Goal: Information Seeking & Learning: Learn about a topic

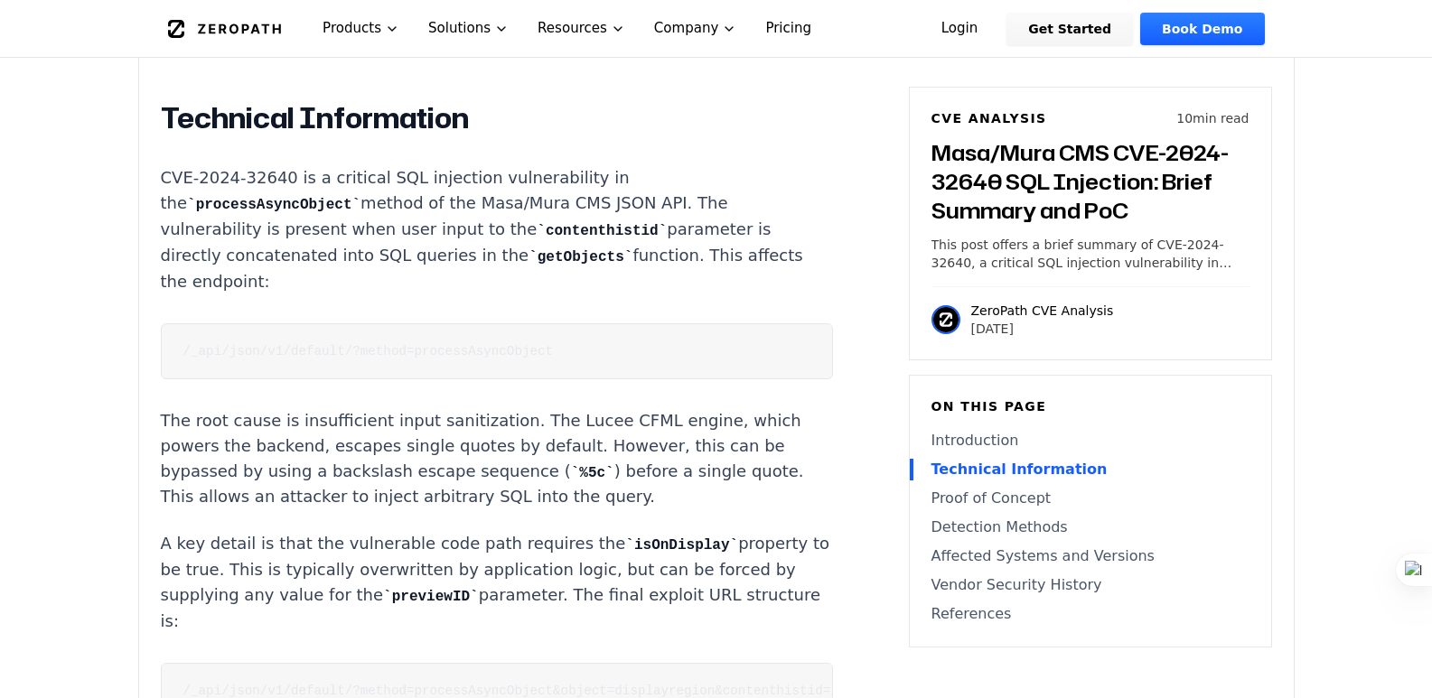
scroll to position [1716, 0]
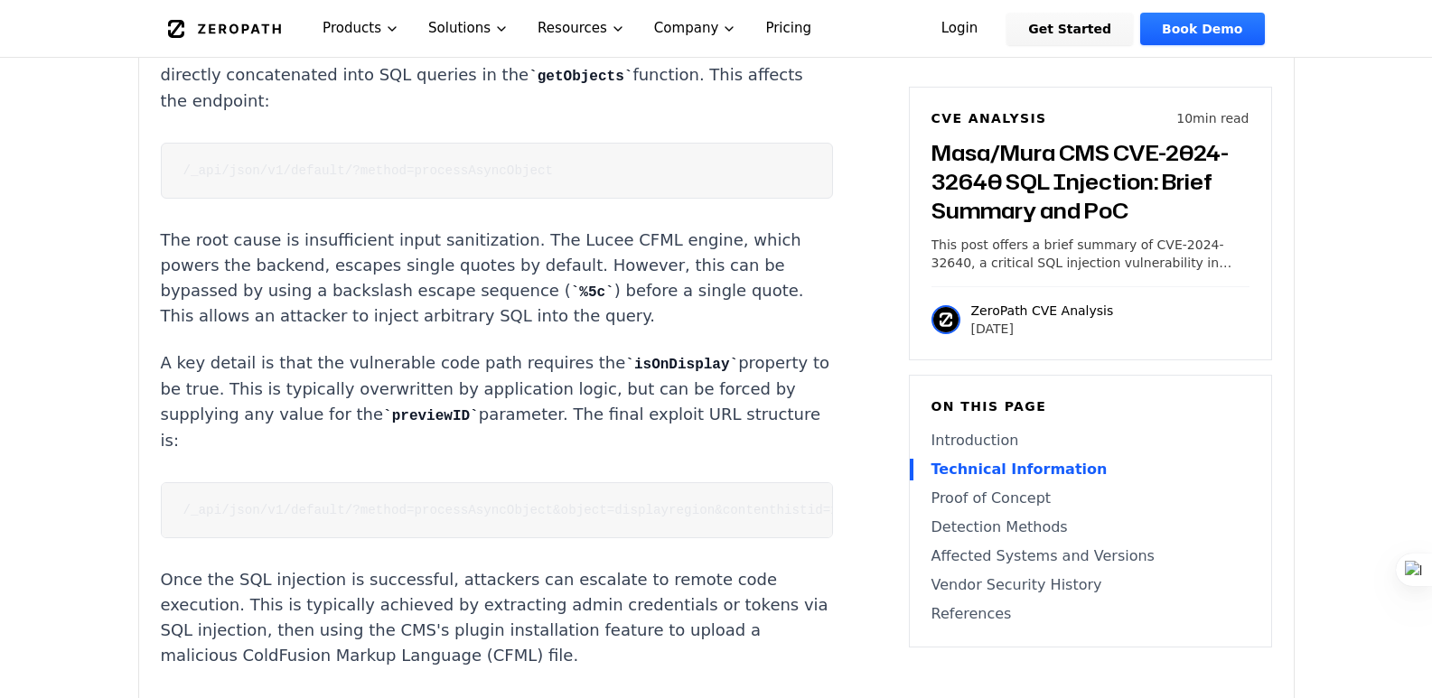
click at [444, 503] on code "/_api/json/v1/default/?method=processAsyncObject&object=displayregion&contenthi…" at bounding box center [572, 510] width 779 height 14
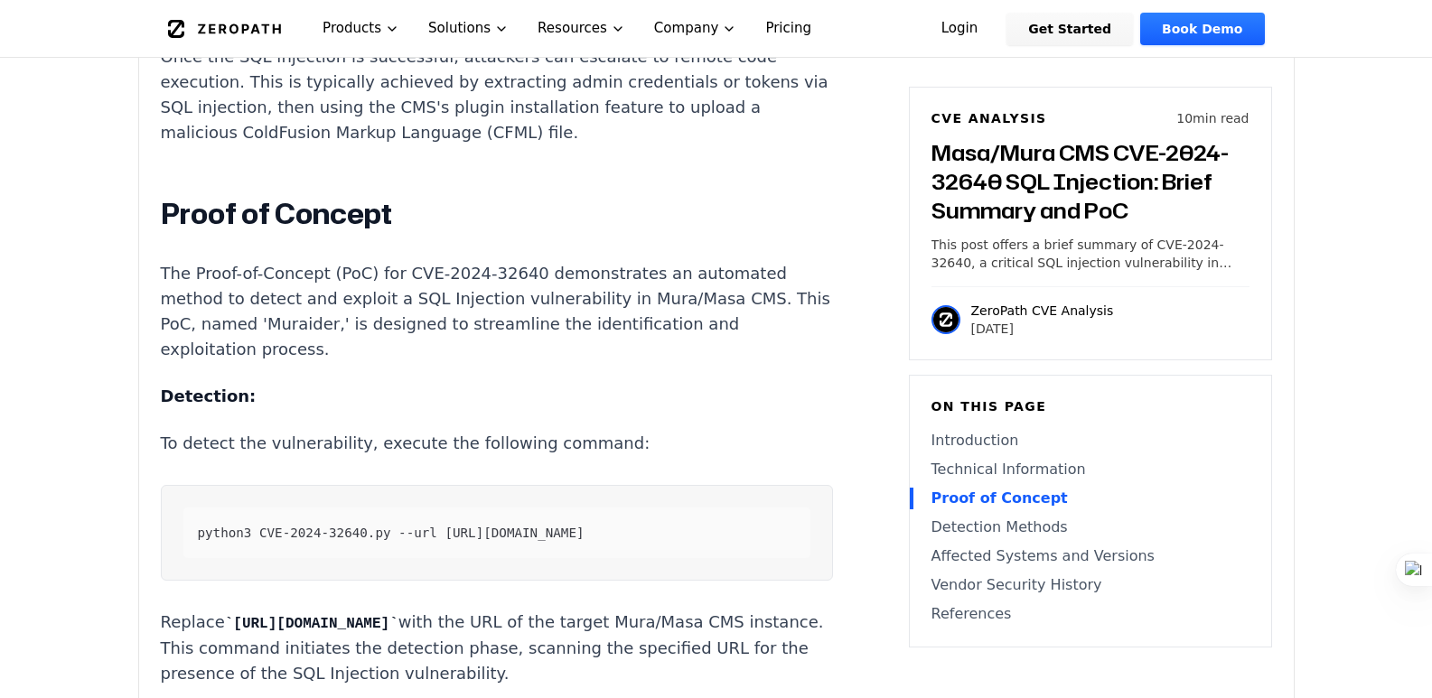
scroll to position [2349, 0]
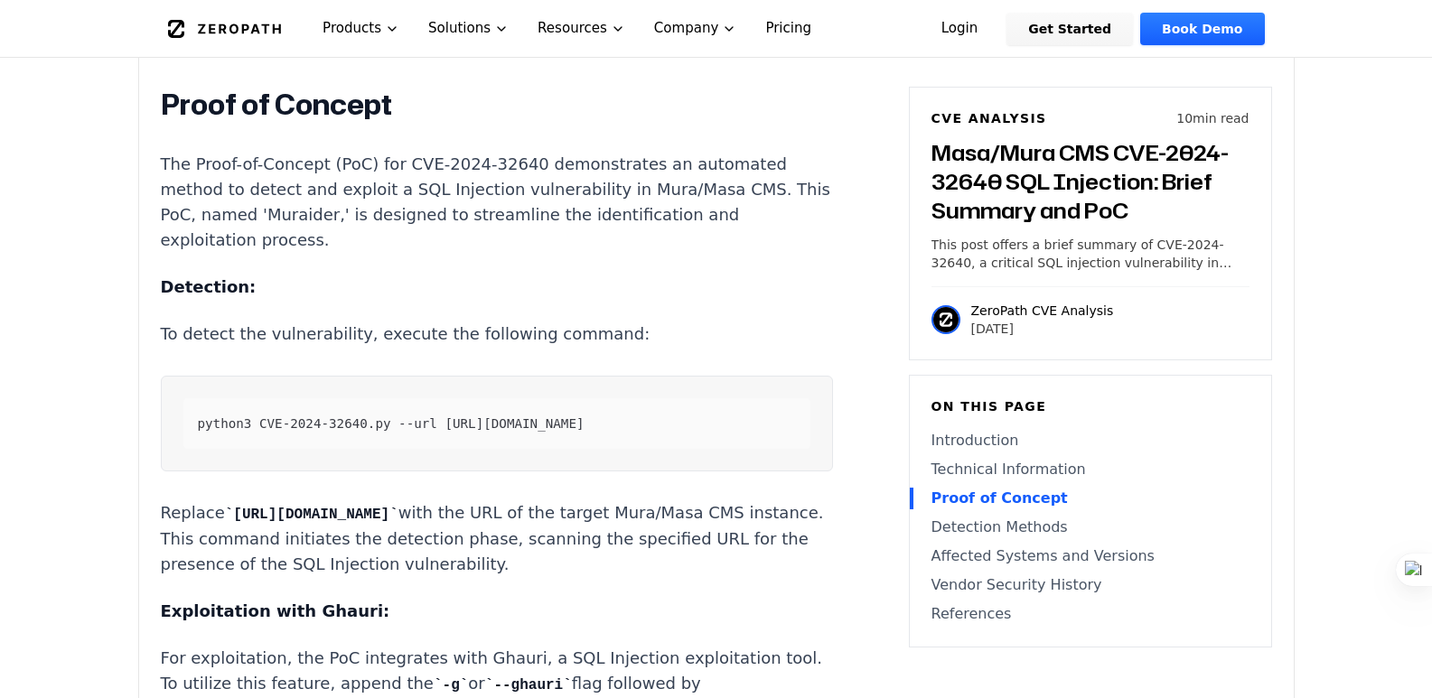
drag, startPoint x: 565, startPoint y: 422, endPoint x: 146, endPoint y: 420, distance: 418.3
click at [146, 420] on div "Experimental AI-Generated Content This CVE analysis is an experimental publicat…" at bounding box center [716, 423] width 1154 height 4462
click at [544, 418] on span "python3 CVE-2024-32640.py --url [URL][DOMAIN_NAME]" at bounding box center [391, 423] width 387 height 14
click at [597, 176] on p "The Proof-of-Concept (PoC) for CVE-2024-32640 demonstrates an automated method …" at bounding box center [497, 202] width 672 height 101
drag, startPoint x: 600, startPoint y: 180, endPoint x: 704, endPoint y: 179, distance: 103.9
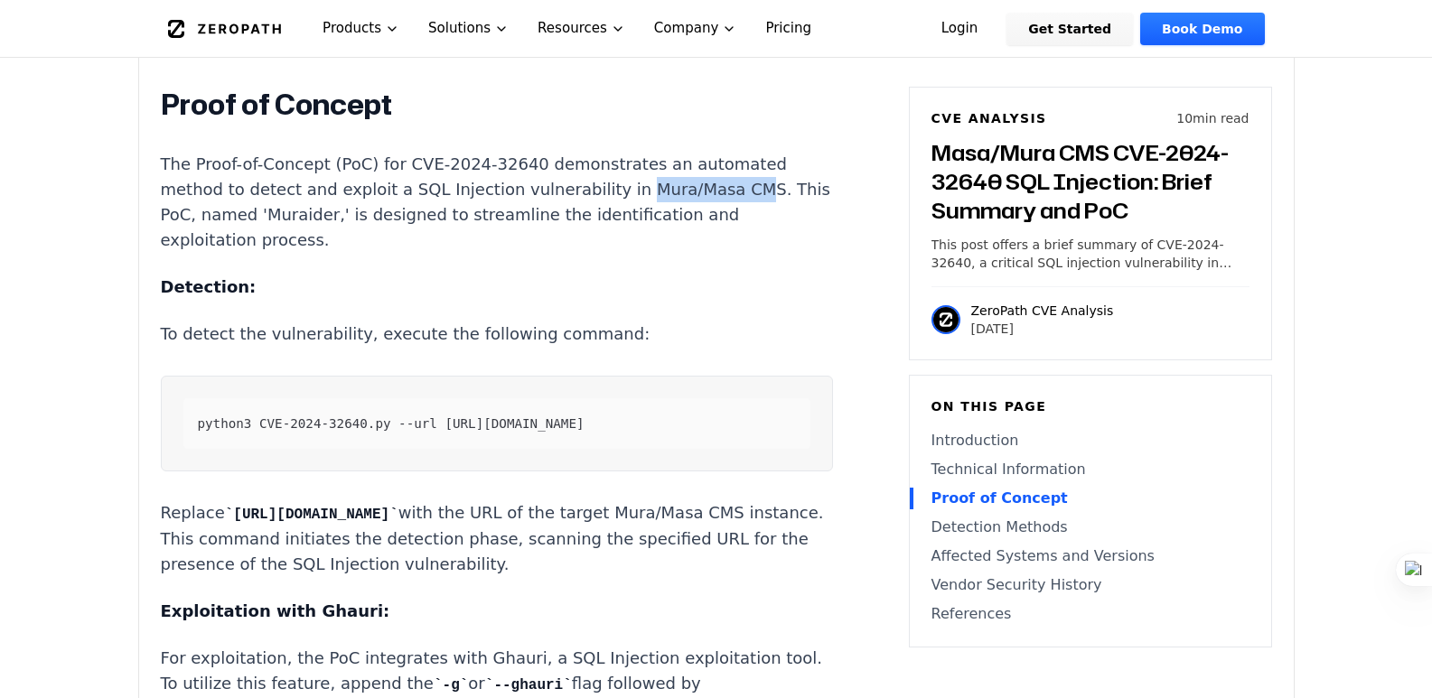
click at [704, 179] on p "The Proof-of-Concept (PoC) for CVE-2024-32640 demonstrates an automated method …" at bounding box center [497, 202] width 672 height 101
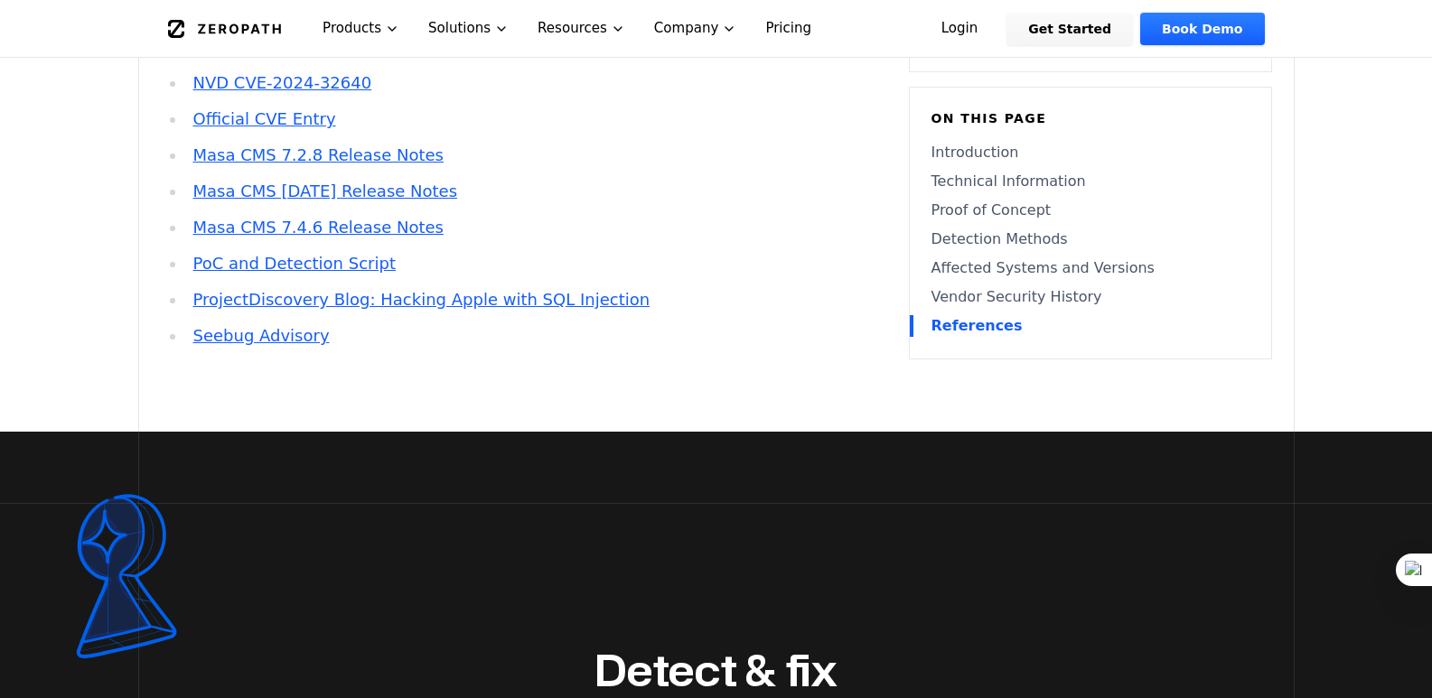
scroll to position [4697, 0]
